Goal: Information Seeking & Learning: Find specific fact

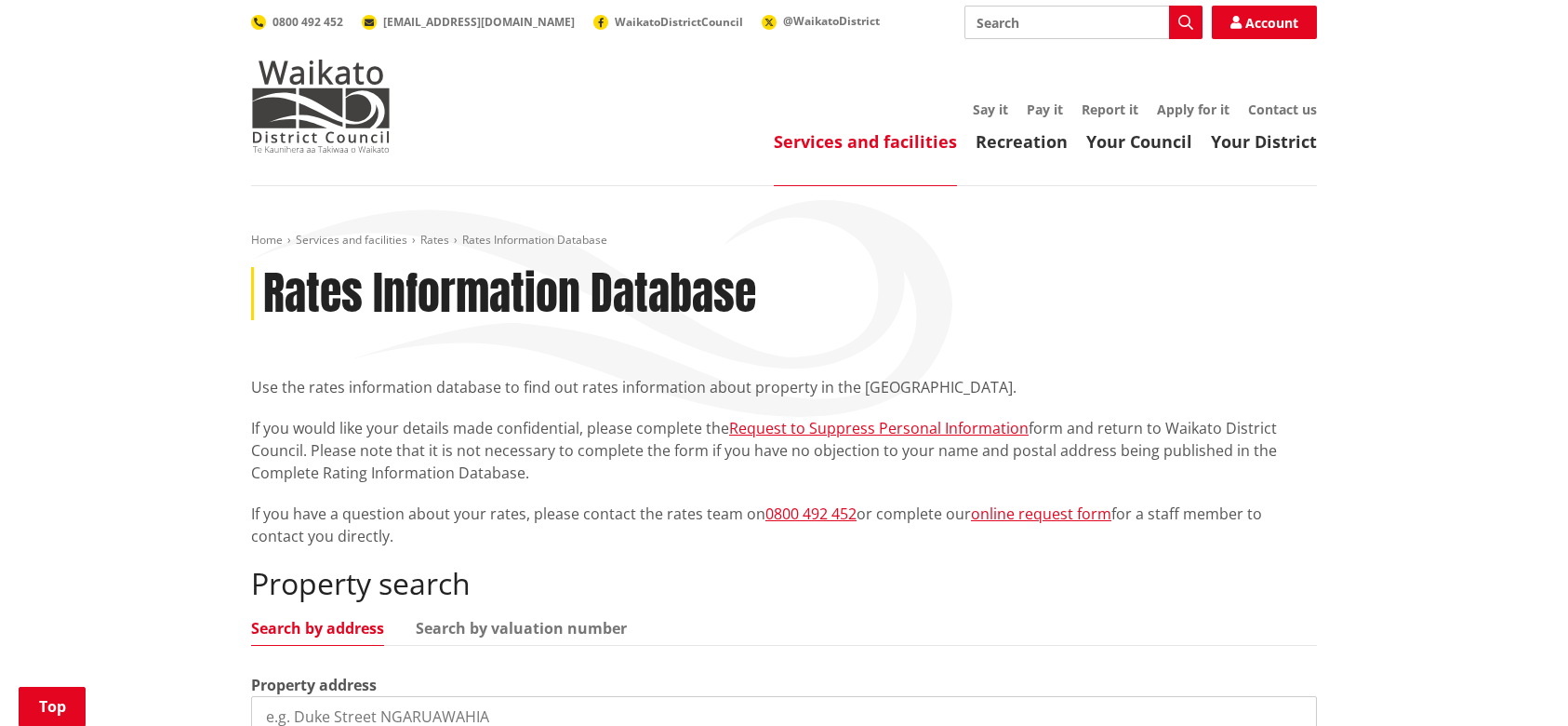
scroll to position [372, 0]
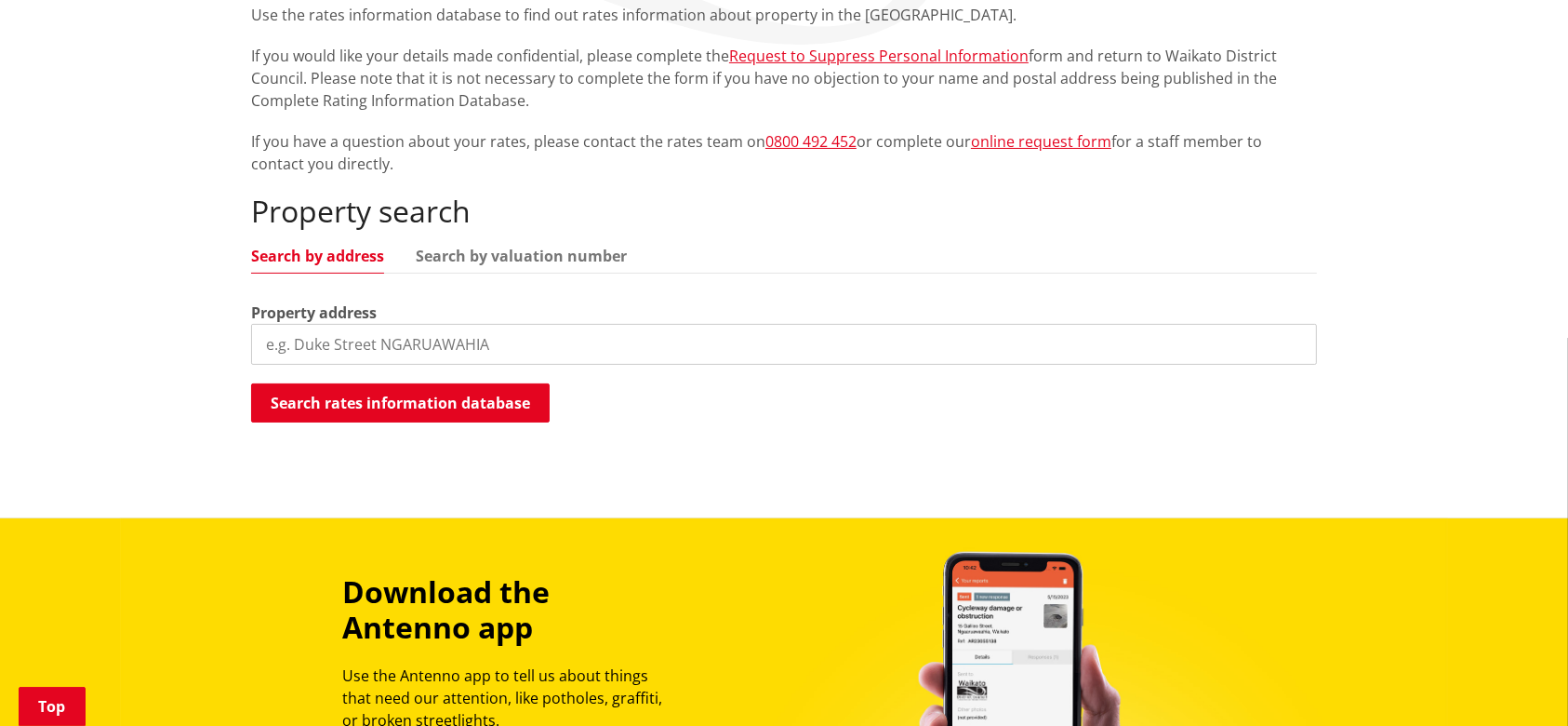
click at [476, 344] on input "search" at bounding box center [784, 344] width 1065 height 41
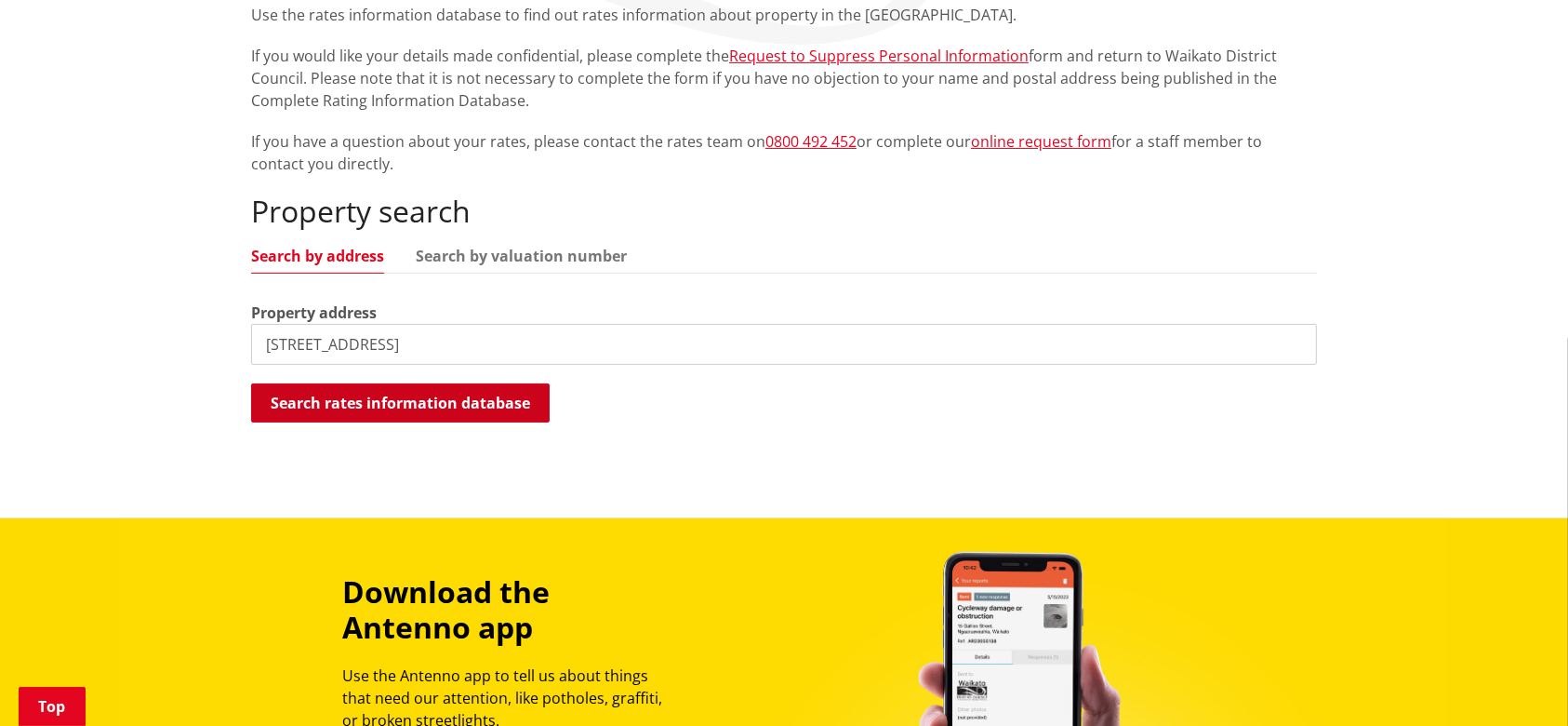
type input "190 Great South Road"
click at [400, 398] on button "Search rates information database" at bounding box center [400, 403] width 299 height 39
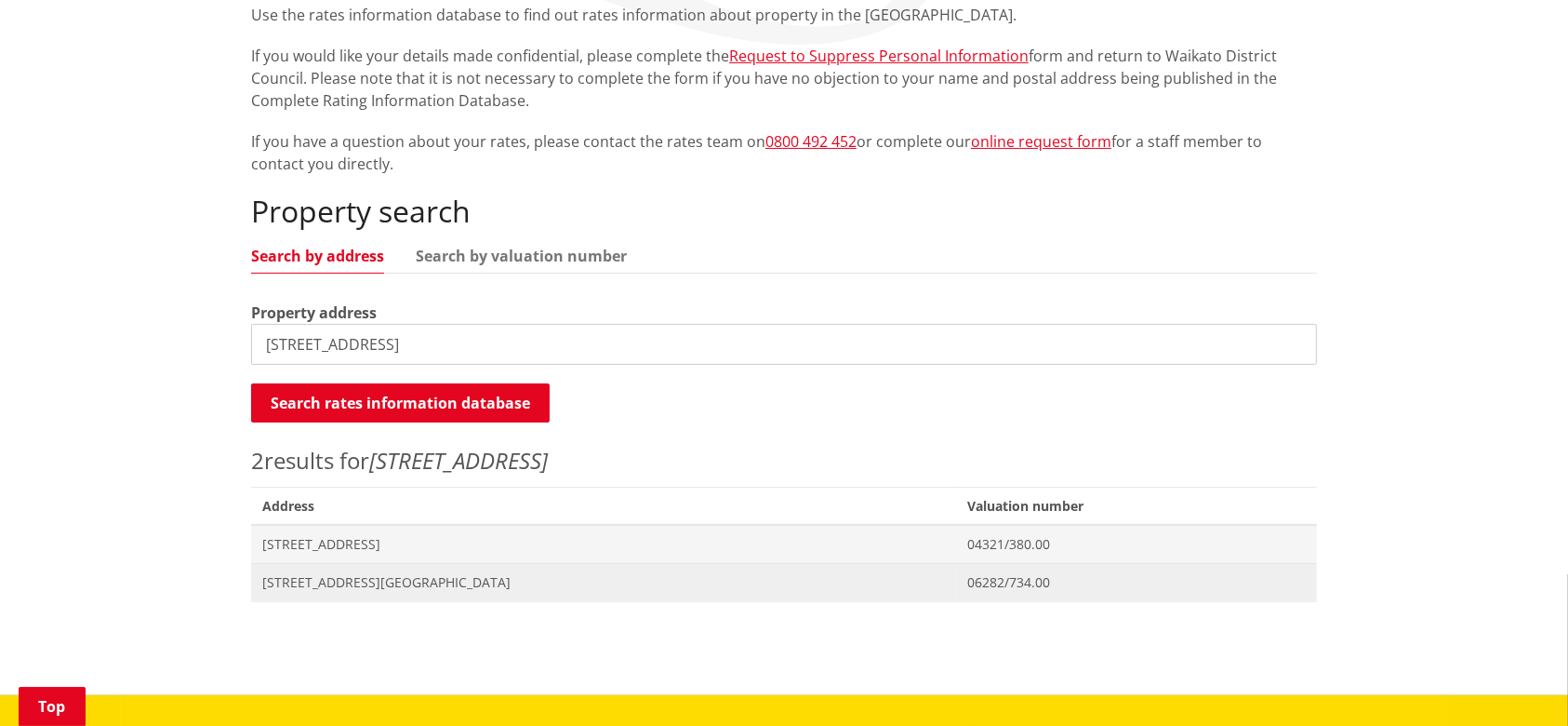
click at [374, 578] on span "[STREET_ADDRESS][GEOGRAPHIC_DATA]" at bounding box center [604, 583] width 683 height 19
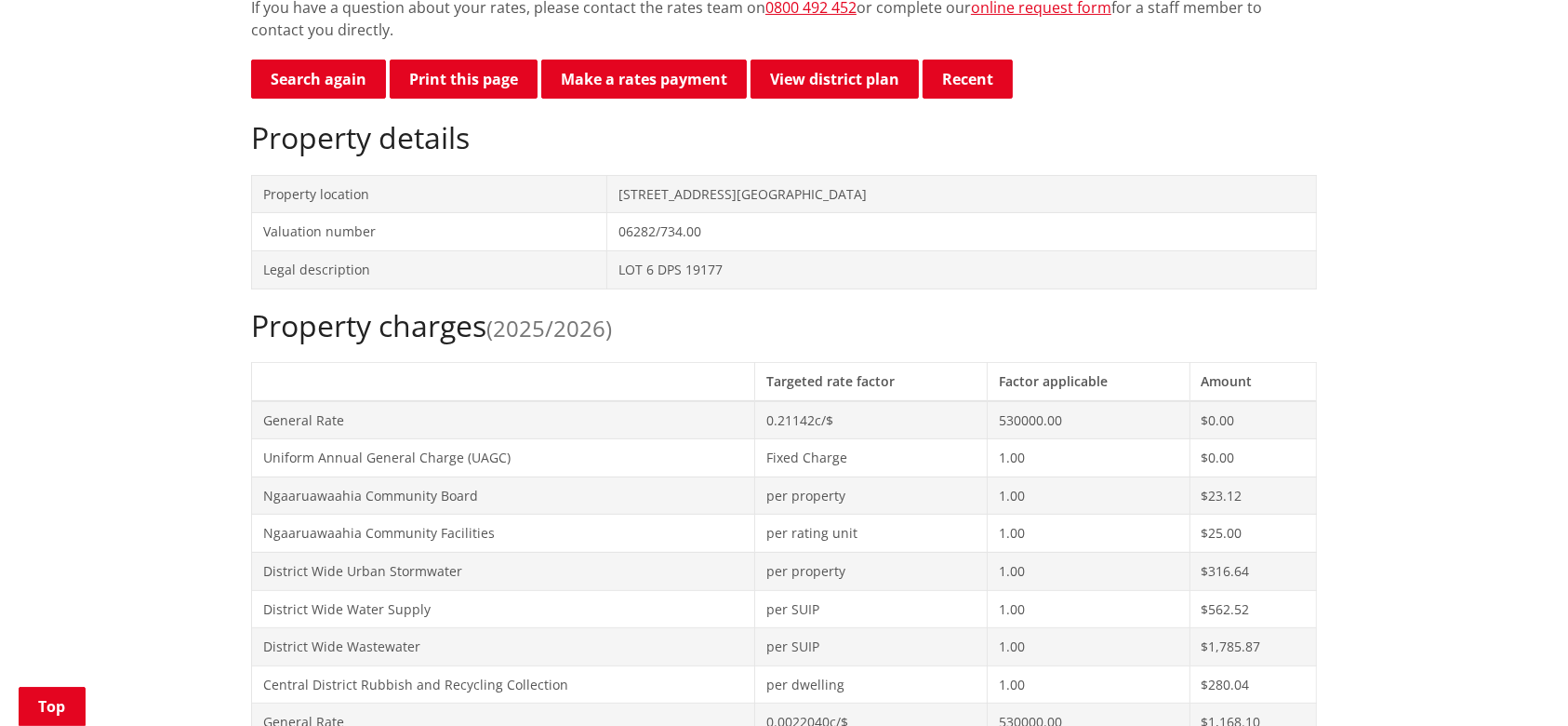
scroll to position [496, 0]
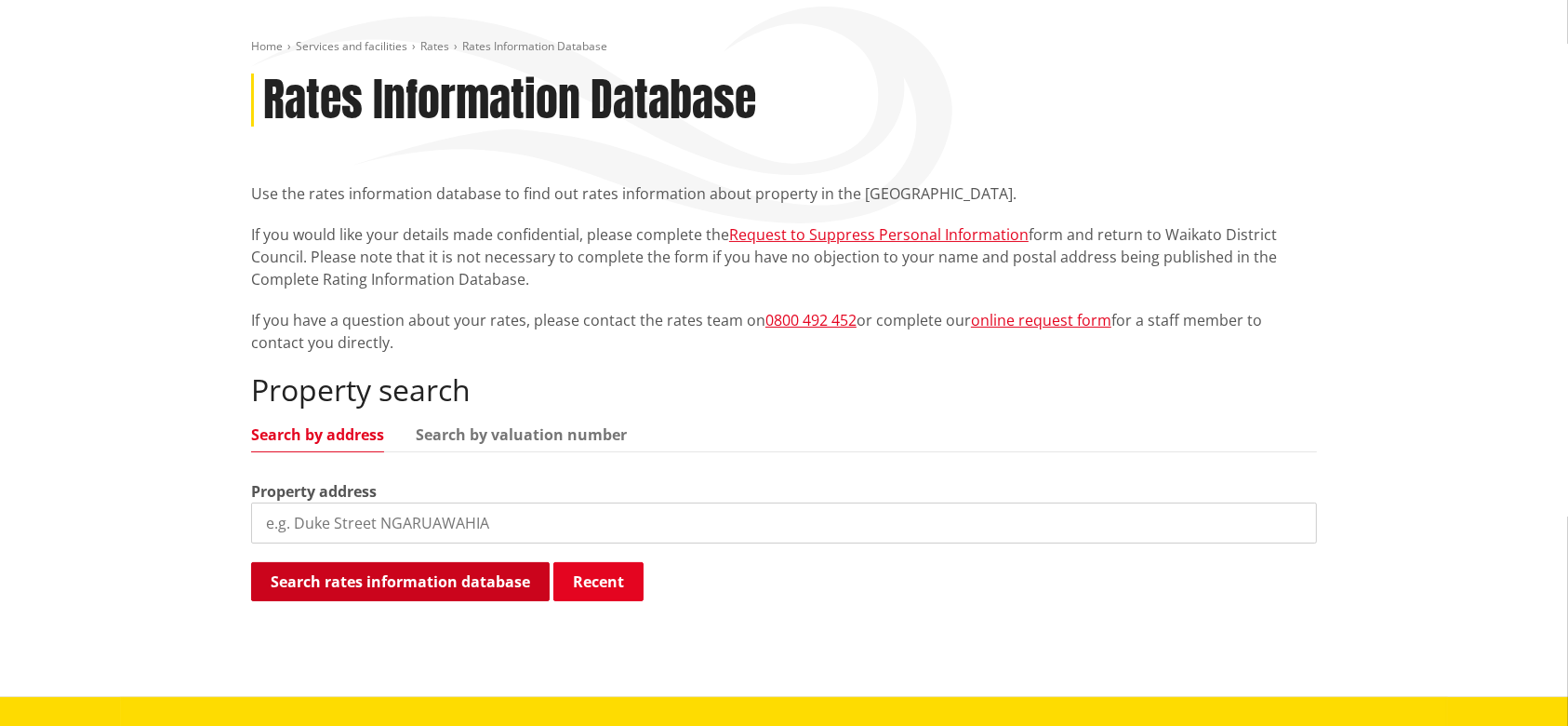
scroll to position [248, 0]
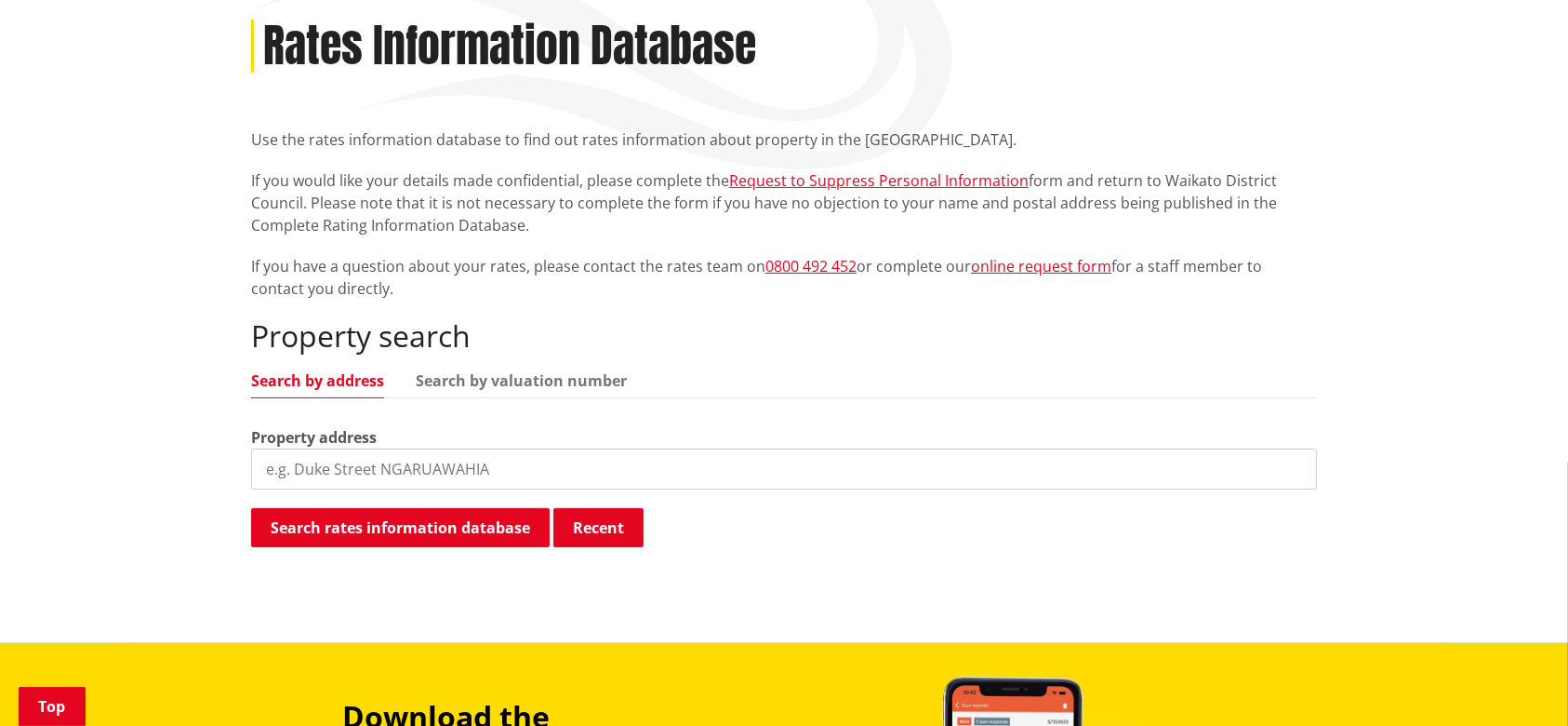
click at [347, 477] on input "search" at bounding box center [784, 469] width 1065 height 41
type input "190 great south"
click at [426, 525] on button "Search rates information database" at bounding box center [400, 528] width 299 height 39
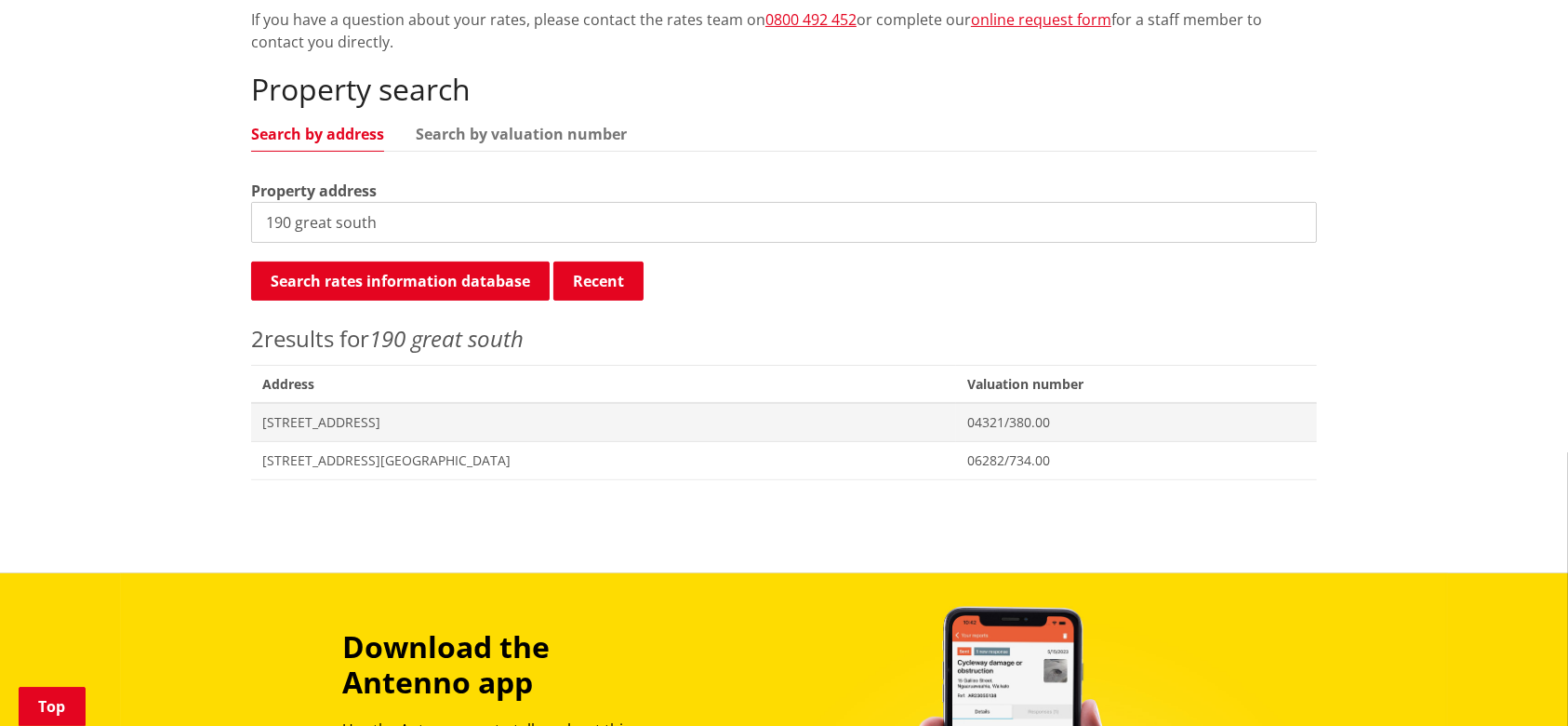
scroll to position [496, 0]
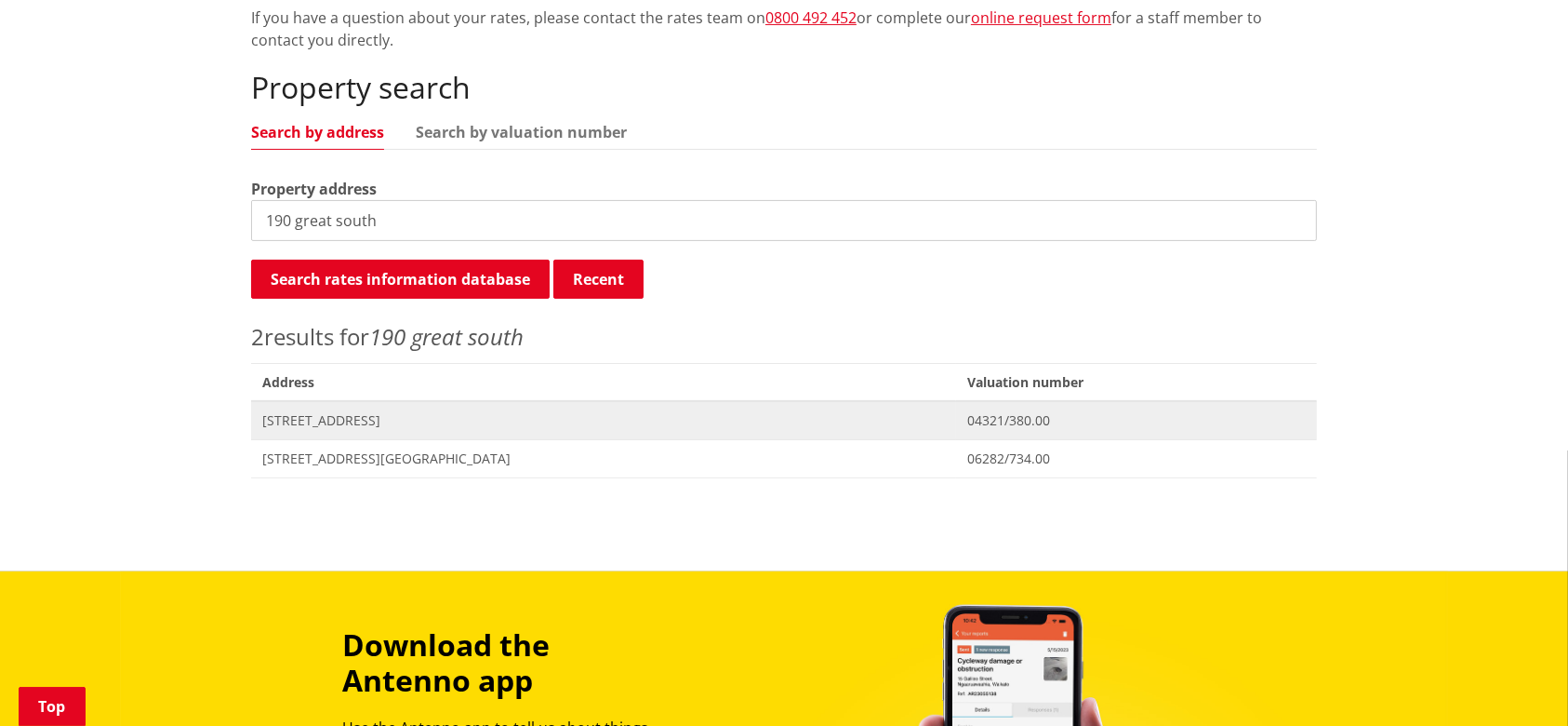
click at [397, 415] on span "[STREET_ADDRESS]" at bounding box center [604, 421] width 683 height 19
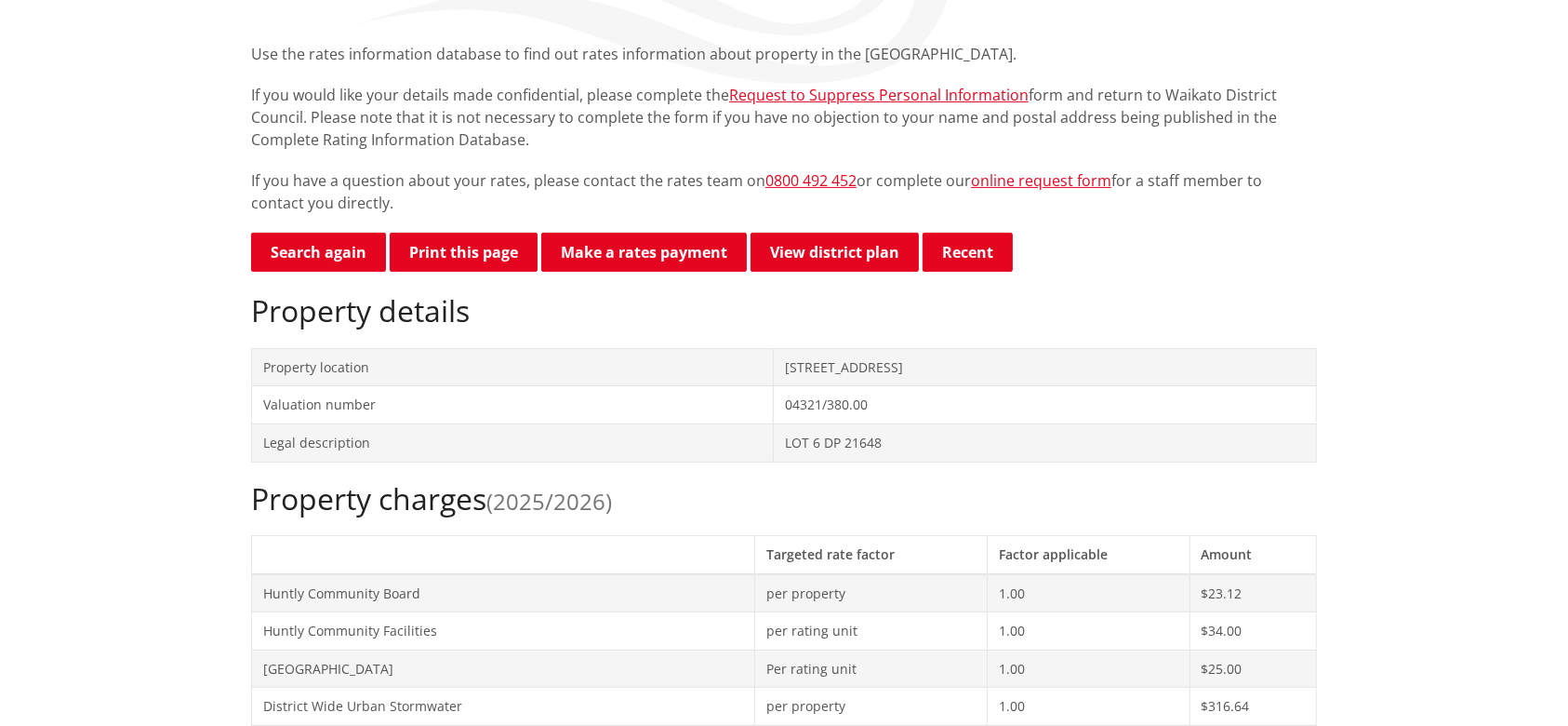
scroll to position [124, 0]
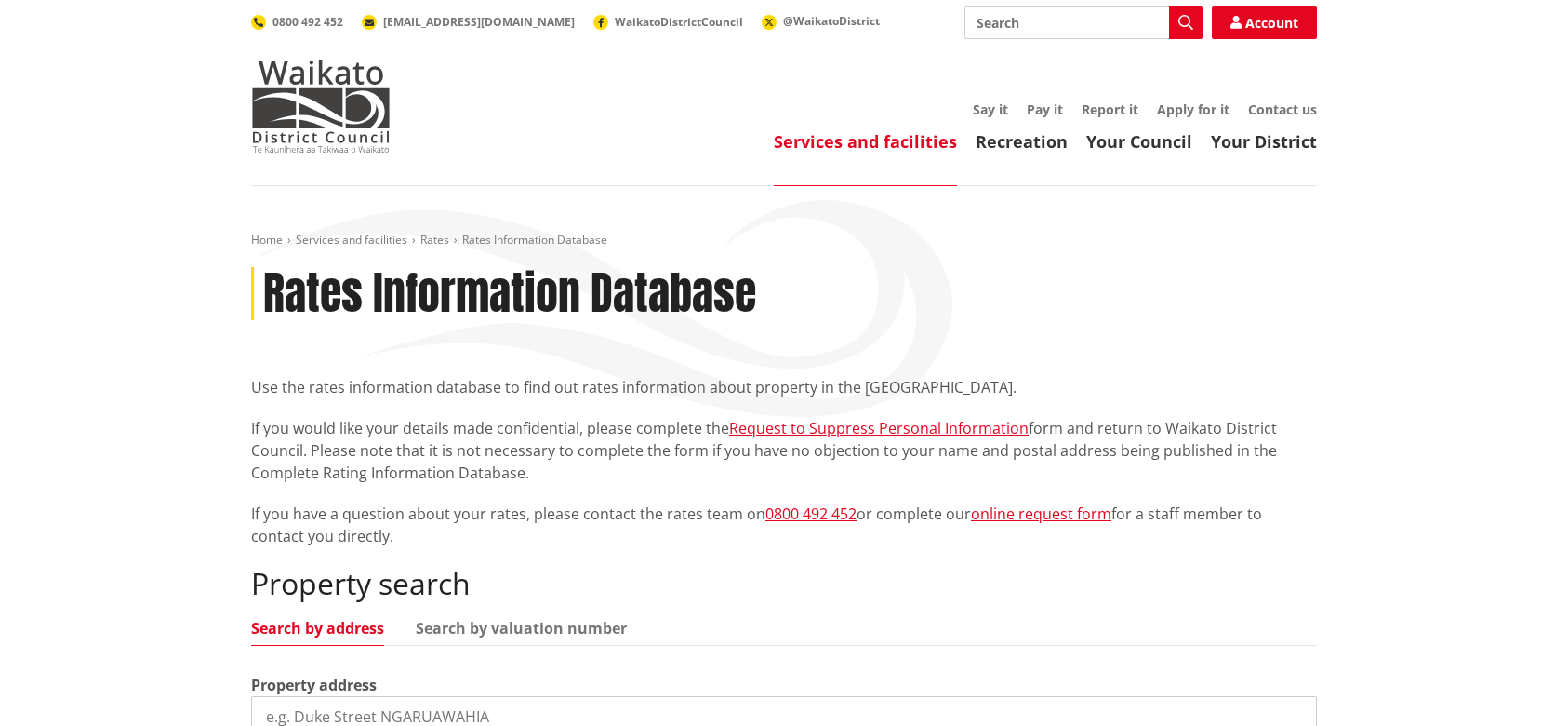
scroll to position [496, 0]
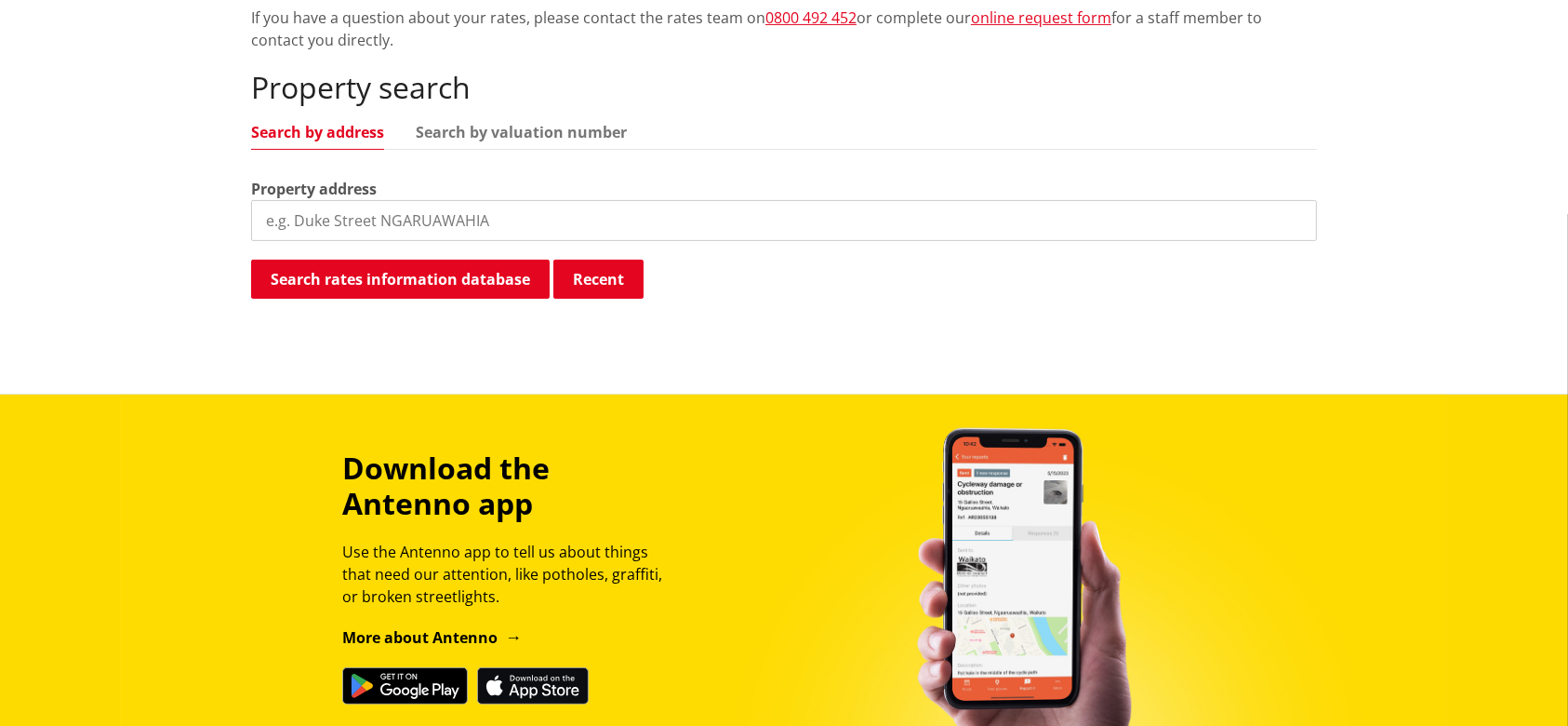
click at [442, 225] on input "search" at bounding box center [784, 221] width 1065 height 41
type input "[STREET_ADDRESS]"
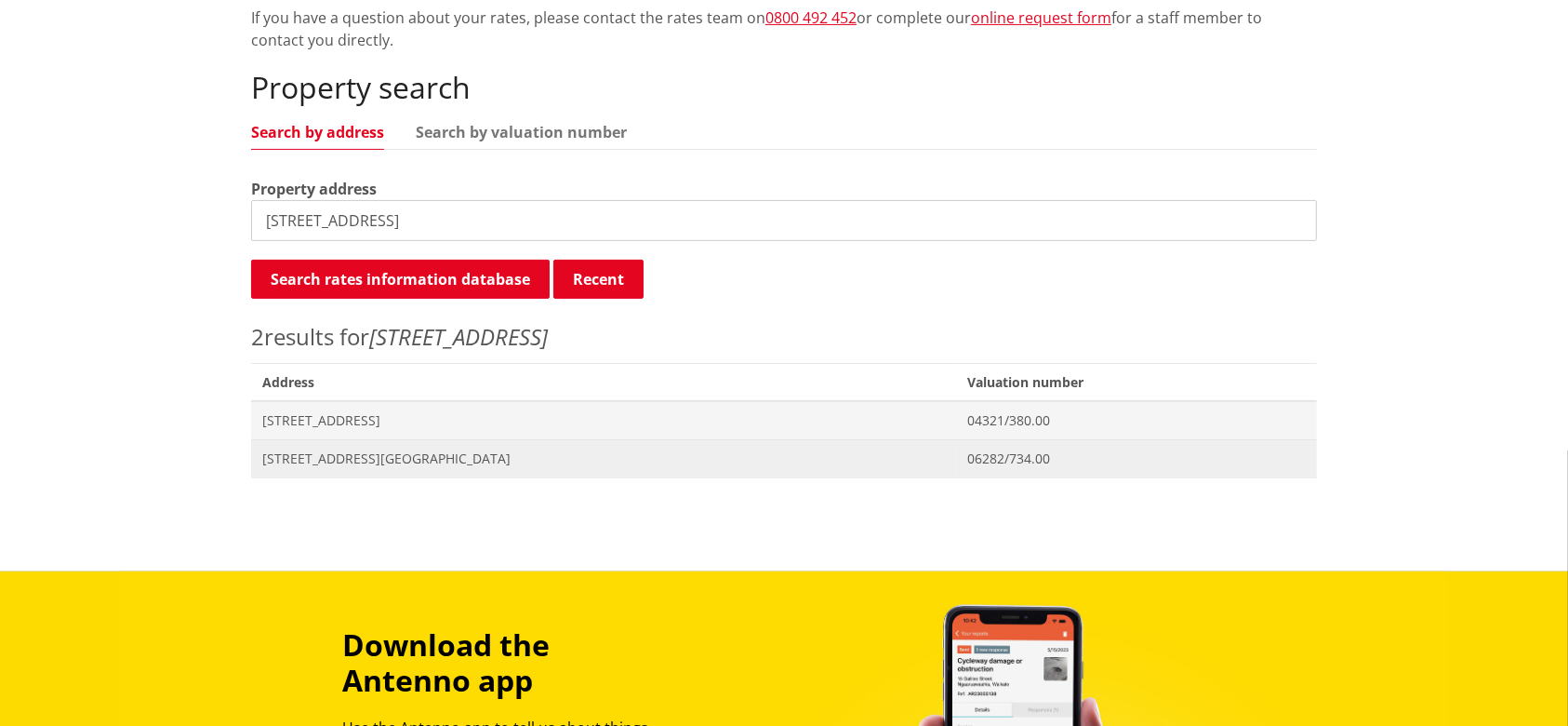
click at [393, 459] on span "[STREET_ADDRESS][GEOGRAPHIC_DATA]" at bounding box center [604, 459] width 683 height 19
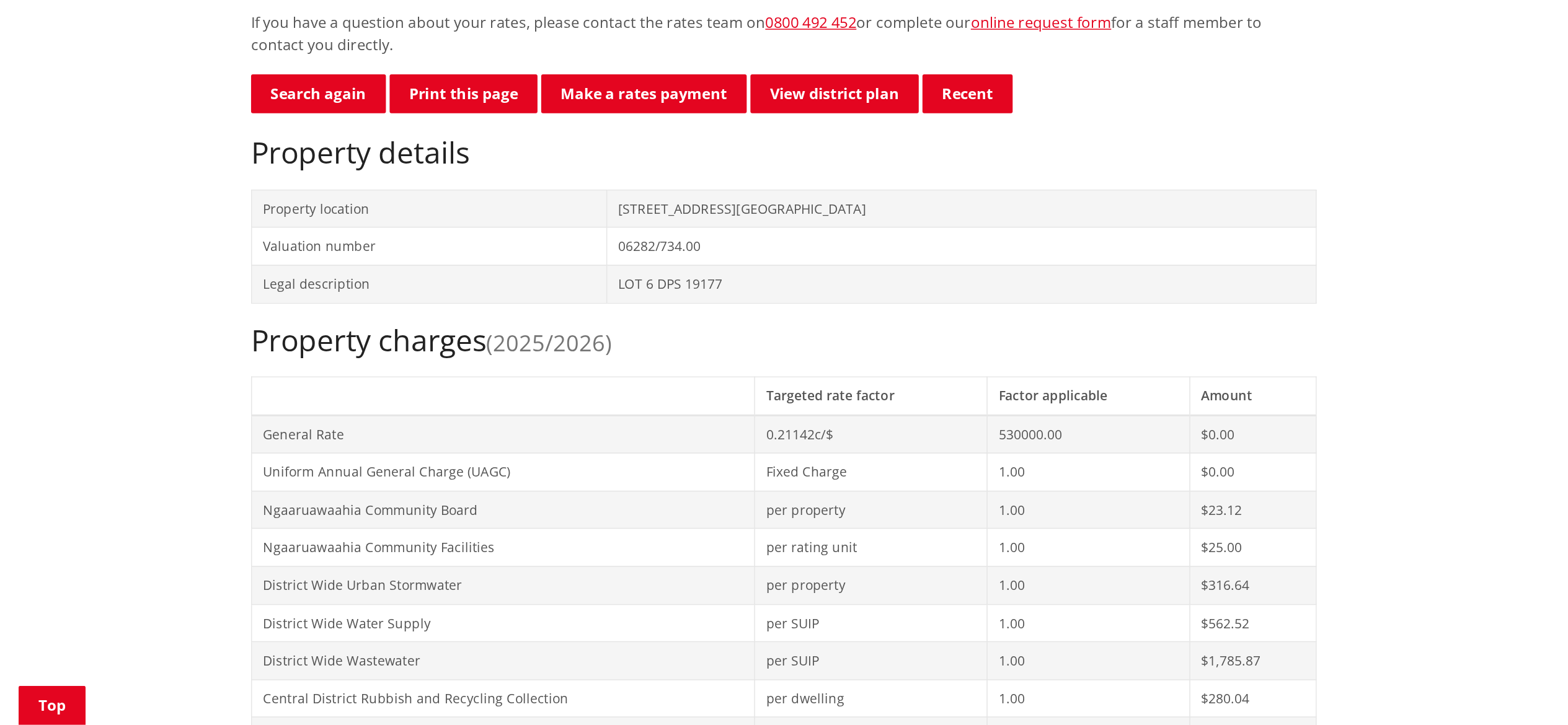
scroll to position [331, 0]
